Goal: Task Accomplishment & Management: Complete application form

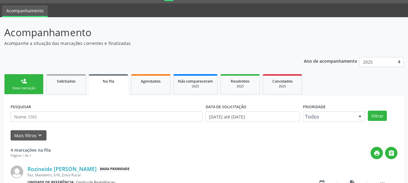
scroll to position [16, 0]
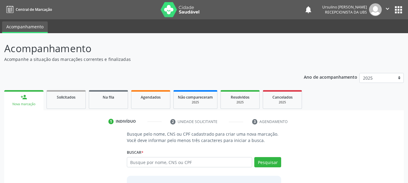
scroll to position [16, 0]
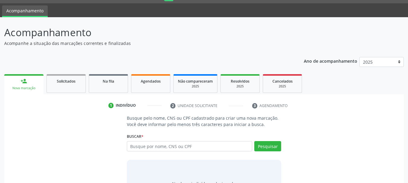
click at [166, 149] on input "text" at bounding box center [190, 146] width 126 height 10
type input "44972792434"
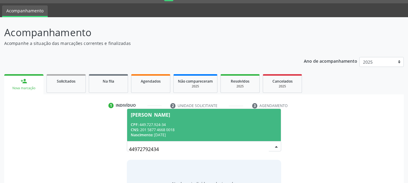
click at [205, 134] on div "Nascimento: 06/10/1963" at bounding box center [204, 134] width 147 height 5
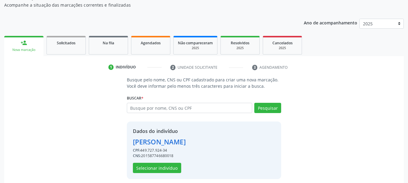
scroll to position [59, 0]
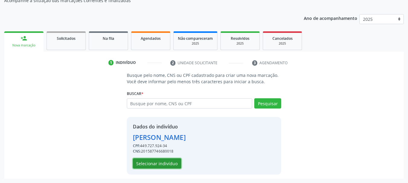
click at [161, 164] on button "Selecionar indivíduo" at bounding box center [157, 163] width 48 height 10
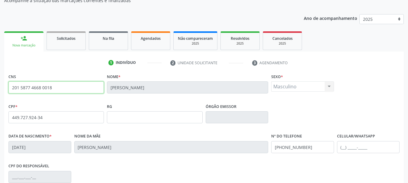
click at [46, 87] on input "201 5877 4668 0018" at bounding box center [55, 87] width 95 height 12
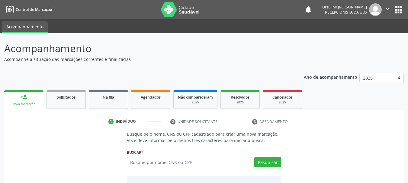
click at [160, 161] on input "text" at bounding box center [190, 162] width 126 height 10
type input "11490184457"
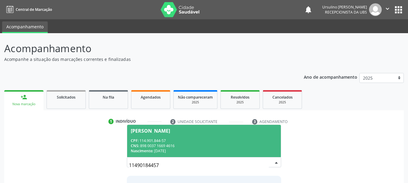
click at [220, 140] on div "CPF: 114.901.844-57" at bounding box center [204, 140] width 147 height 5
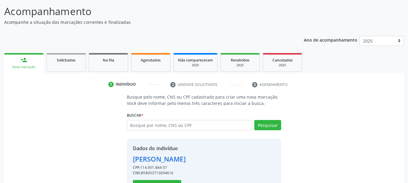
scroll to position [59, 0]
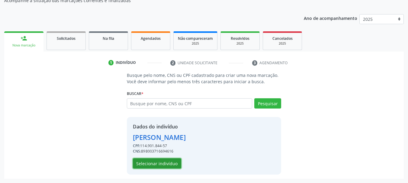
click at [167, 164] on button "Selecionar indivíduo" at bounding box center [157, 163] width 48 height 10
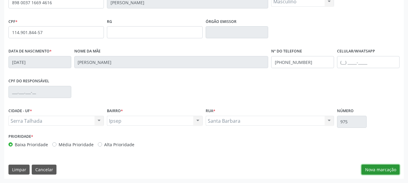
click at [371, 168] on button "Nova marcação" at bounding box center [380, 170] width 38 height 10
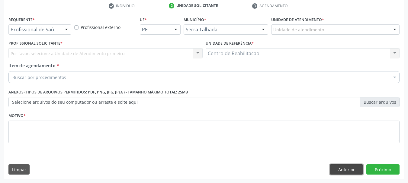
click at [349, 170] on button "Anterior" at bounding box center [346, 169] width 33 height 10
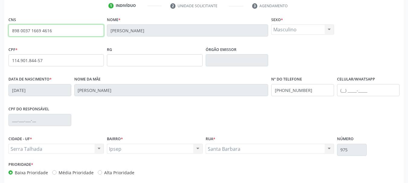
click at [50, 33] on input "898 0037 1669 4616" at bounding box center [55, 30] width 95 height 12
click at [53, 32] on input "898 0037 1669 4616" at bounding box center [55, 30] width 95 height 12
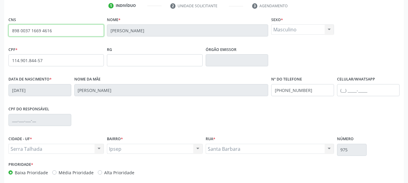
click at [53, 32] on input "898 0037 1669 4616" at bounding box center [55, 30] width 95 height 12
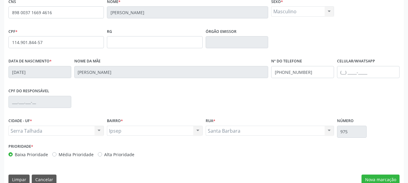
scroll to position [144, 0]
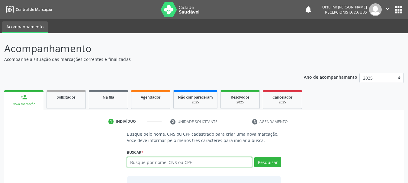
click at [139, 166] on input "text" at bounding box center [190, 162] width 126 height 10
type input "26798964400"
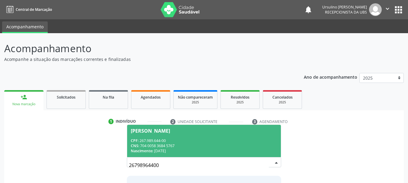
click at [207, 150] on div "Nascimento: 08/03/1955" at bounding box center [204, 150] width 147 height 5
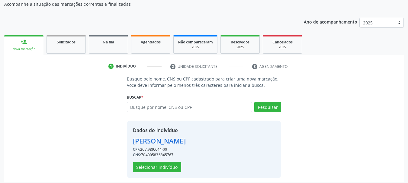
scroll to position [59, 0]
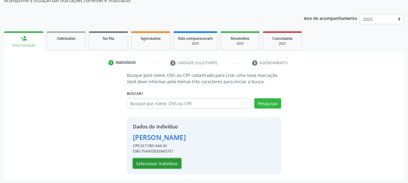
click at [168, 163] on button "Selecionar indivíduo" at bounding box center [157, 163] width 48 height 10
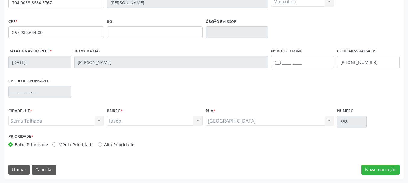
scroll to position [53, 0]
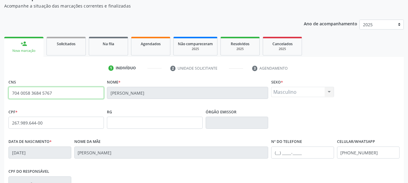
click at [59, 95] on input "704 0058 3684 5767" at bounding box center [55, 93] width 95 height 12
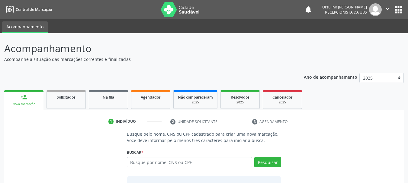
click at [176, 165] on input "text" at bounding box center [190, 162] width 126 height 10
type input "12337521460"
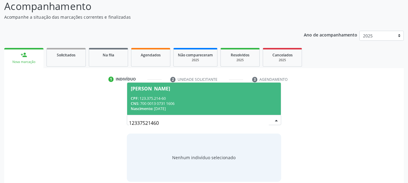
scroll to position [49, 0]
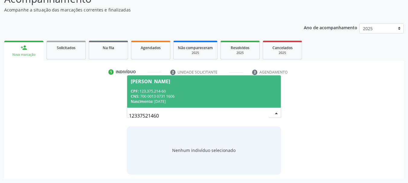
click at [186, 86] on span "Gisely Cristina Vasconcelos da Silva CPF: 123.375.214-60 CNS: 700 0013 0731 160…" at bounding box center [204, 91] width 154 height 32
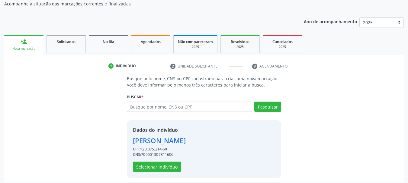
scroll to position [59, 0]
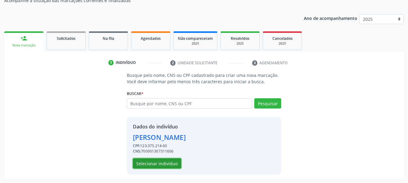
click at [161, 161] on button "Selecionar indivíduo" at bounding box center [157, 163] width 48 height 10
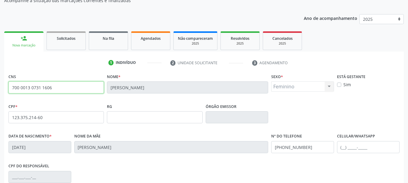
click at [33, 86] on input "700 0013 0731 1606" at bounding box center [55, 87] width 95 height 12
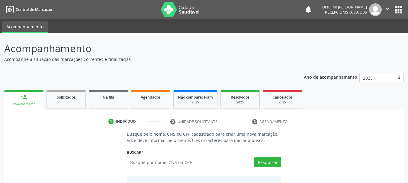
click at [165, 161] on input "text" at bounding box center [190, 162] width 126 height 10
type input "35576385888"
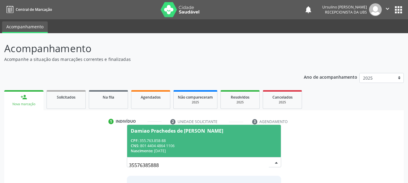
click at [169, 139] on div "CPF: 355.763.858-88" at bounding box center [204, 140] width 147 height 5
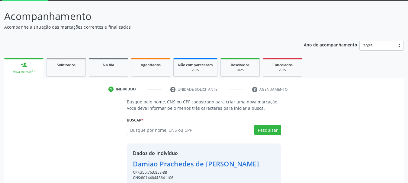
scroll to position [59, 0]
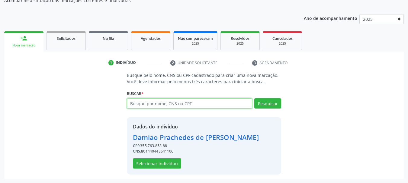
click at [178, 108] on input "text" at bounding box center [190, 103] width 126 height 10
type input "35576385888"
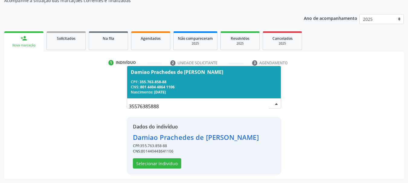
click at [183, 79] on span "Damiao Prachedes de [PERSON_NAME] CPF: 355.763.858-88 CNS: 801 4404 4864 1106 N…" at bounding box center [204, 82] width 154 height 32
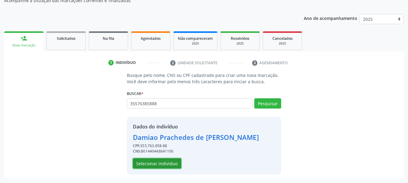
click at [160, 161] on button "Selecionar indivíduo" at bounding box center [157, 163] width 48 height 10
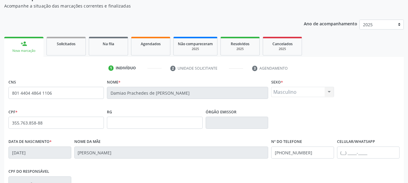
scroll to position [0, 0]
